Goal: Information Seeking & Learning: Learn about a topic

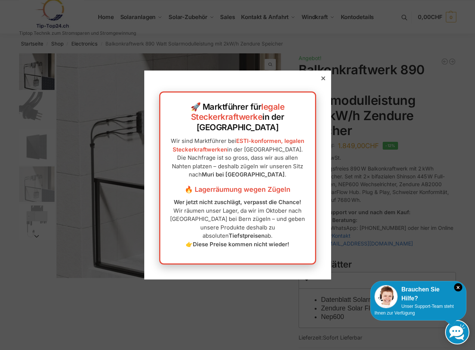
click at [328, 90] on div "🚀 Marktführer für legale Steckerkraftwerke in der [GEOGRAPHIC_DATA] Wir sind Ma…" at bounding box center [237, 175] width 187 height 209
click at [326, 82] on div at bounding box center [323, 78] width 7 height 7
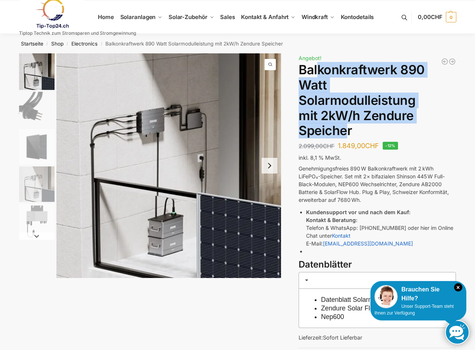
drag, startPoint x: 318, startPoint y: 70, endPoint x: 345, endPoint y: 128, distance: 63.5
click at [345, 128] on h1 "Balkonkraftwerk 890 Watt Solarmodulleistung mit 2kW/h Zendure Speicher" at bounding box center [377, 100] width 157 height 76
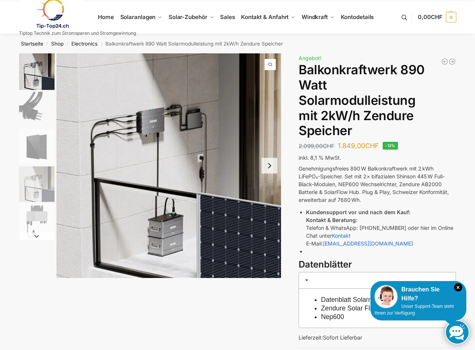
click at [30, 106] on img "2 / 5" at bounding box center [36, 109] width 35 height 35
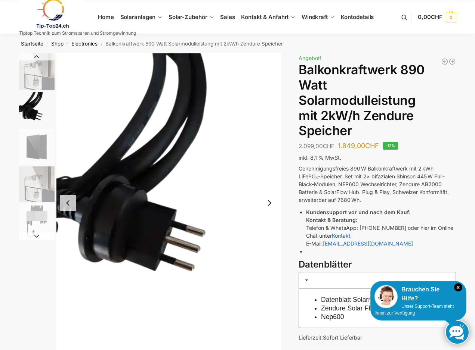
click at [42, 159] on img "3 / 5" at bounding box center [36, 146] width 35 height 35
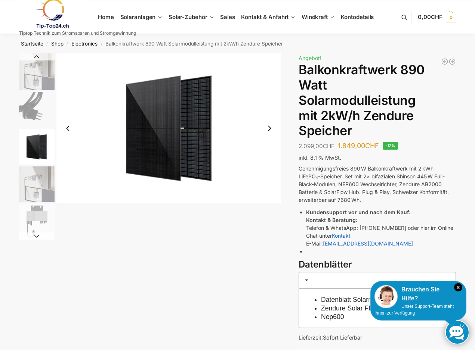
click at [43, 190] on img "4 / 5" at bounding box center [36, 184] width 35 height 35
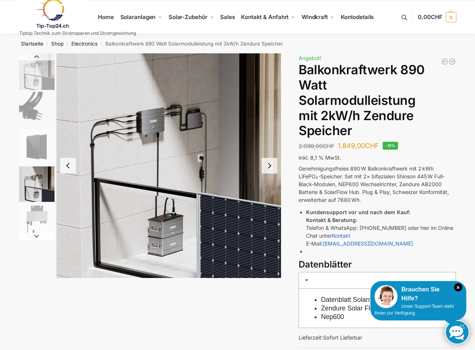
click at [31, 225] on img "5 / 5" at bounding box center [36, 221] width 35 height 35
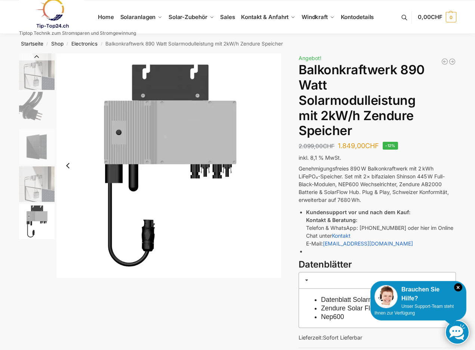
click at [37, 199] on img "4 / 5" at bounding box center [36, 184] width 35 height 35
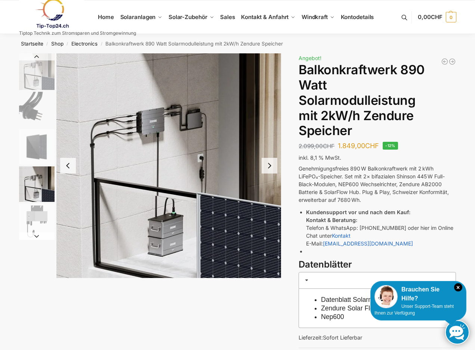
click at [39, 62] on img "1 / 5" at bounding box center [36, 71] width 35 height 37
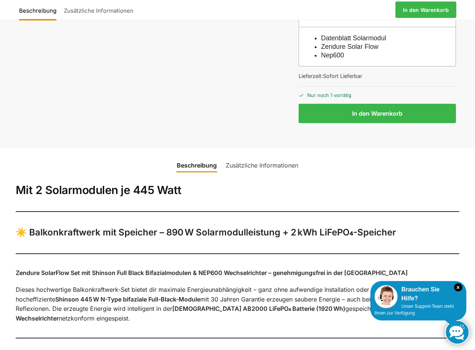
scroll to position [267, 0]
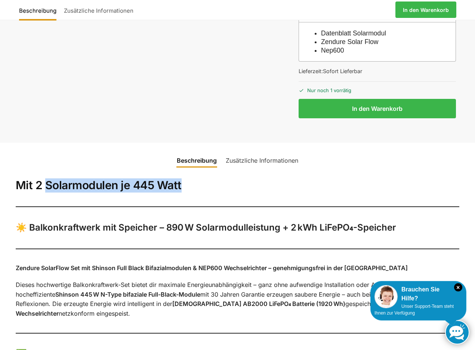
drag, startPoint x: 44, startPoint y: 190, endPoint x: 203, endPoint y: 191, distance: 158.8
click at [202, 191] on h2 "Mit 2 Solarmodulen je 445 Watt" at bounding box center [237, 186] width 443 height 14
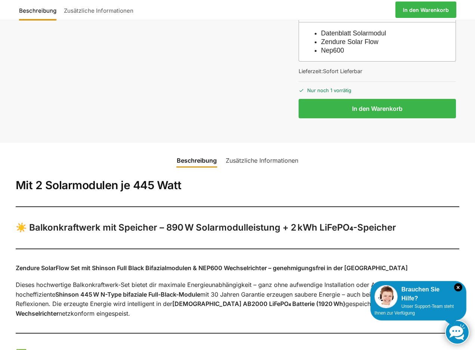
click at [204, 191] on h2 "Mit 2 Solarmodulen je 445 Watt" at bounding box center [237, 186] width 443 height 14
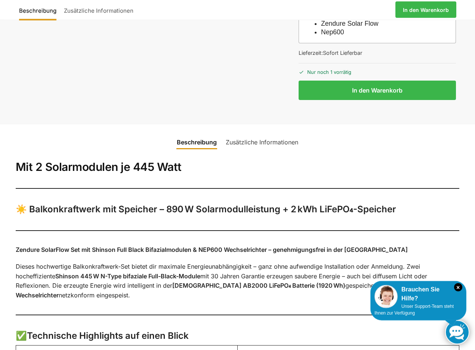
scroll to position [381, 0]
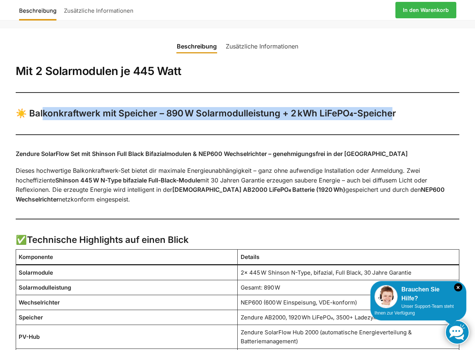
drag, startPoint x: 83, startPoint y: 118, endPoint x: 393, endPoint y: 118, distance: 310.1
click at [393, 118] on h3 "☀️ Balkonkraftwerk mit Speicher – 890 W Solarmodulleistung + 2 kWh LiFePO₄-Spei…" at bounding box center [237, 113] width 443 height 13
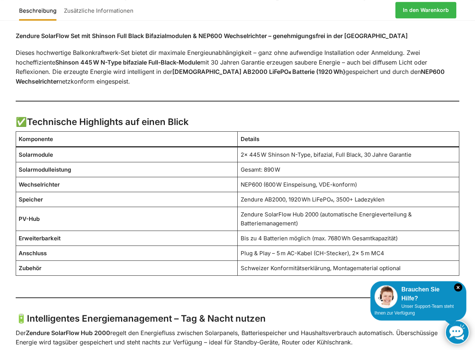
scroll to position [495, 0]
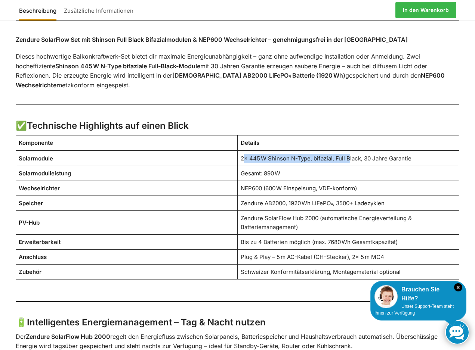
drag, startPoint x: 256, startPoint y: 159, endPoint x: 351, endPoint y: 163, distance: 95.7
click at [351, 163] on td "2× 445 W Shinson N-Type, bifazial, Full Black, 30 Jahre Garantie" at bounding box center [349, 158] width 222 height 15
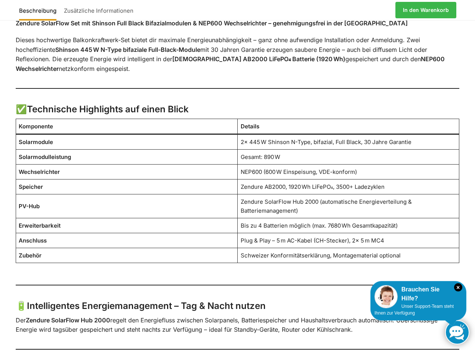
scroll to position [572, 0]
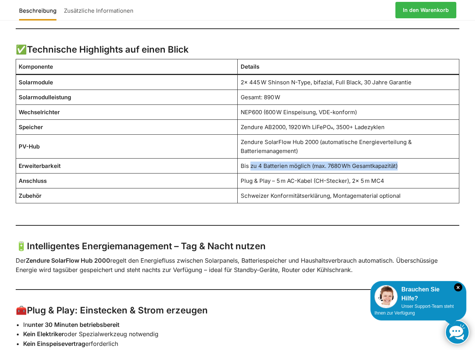
drag, startPoint x: 250, startPoint y: 167, endPoint x: 405, endPoint y: 168, distance: 154.7
click at [405, 168] on td "Bis zu 4 Batterien möglich (max. 7680 Wh Gesamtkapazität)" at bounding box center [349, 166] width 222 height 15
drag, startPoint x: 389, startPoint y: 168, endPoint x: 275, endPoint y: 162, distance: 113.7
click at [275, 162] on td "Bis zu 4 Batterien möglich (max. 7680 Wh Gesamtkapazität)" at bounding box center [349, 166] width 222 height 15
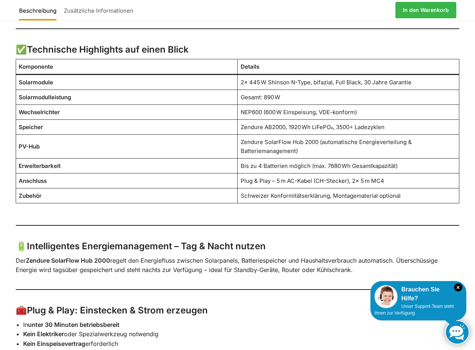
click at [275, 162] on td "Bis zu 4 Batterien möglich (max. 7680 Wh Gesamtkapazität)" at bounding box center [349, 166] width 222 height 15
drag, startPoint x: 243, startPoint y: 141, endPoint x: 318, endPoint y: 145, distance: 74.8
click at [318, 145] on td "Zendure SolarFlow Hub 2000 (automatische Energieverteilung & Batteriemanagement)" at bounding box center [349, 147] width 222 height 24
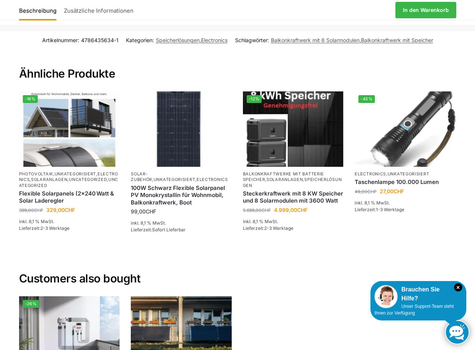
scroll to position [1372, 0]
